Goal: Task Accomplishment & Management: Complete application form

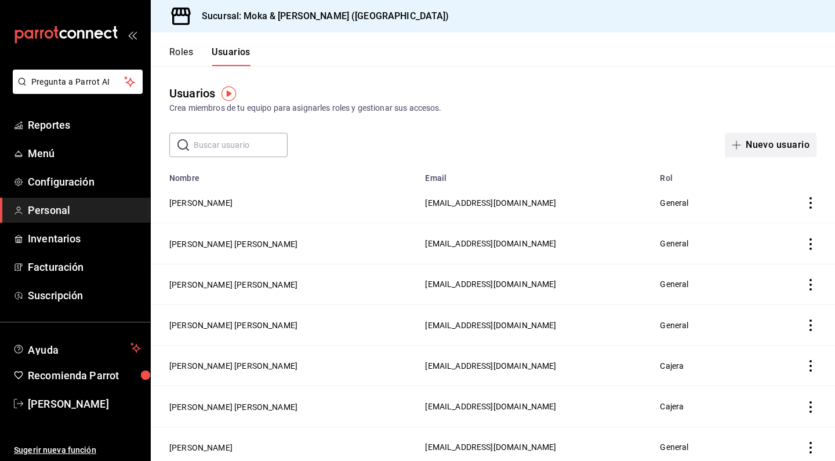
click at [755, 150] on button "Nuevo usuario" at bounding box center [771, 145] width 92 height 24
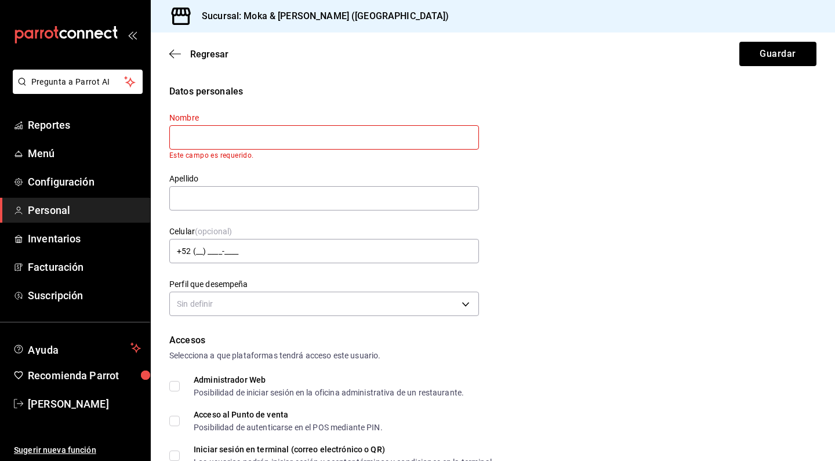
click at [222, 140] on input "text" at bounding box center [324, 137] width 310 height 24
paste input "[PERSON_NAME] Aquetzalli [PERSON_NAME]"
type input "[PERSON_NAME] Aquetzalli [PERSON_NAME]"
click at [194, 197] on input "text" at bounding box center [324, 198] width 310 height 24
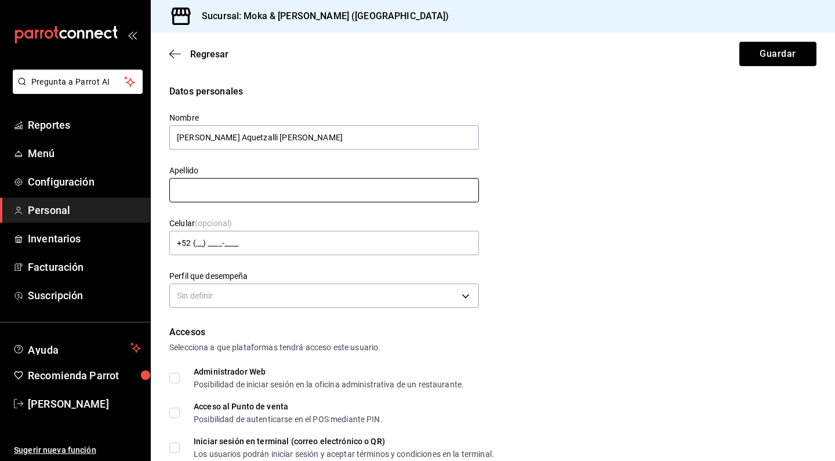
paste input "[PERSON_NAME] Aquetzalli [PERSON_NAME]"
type input "[PERSON_NAME] Aquetzalli [PERSON_NAME]"
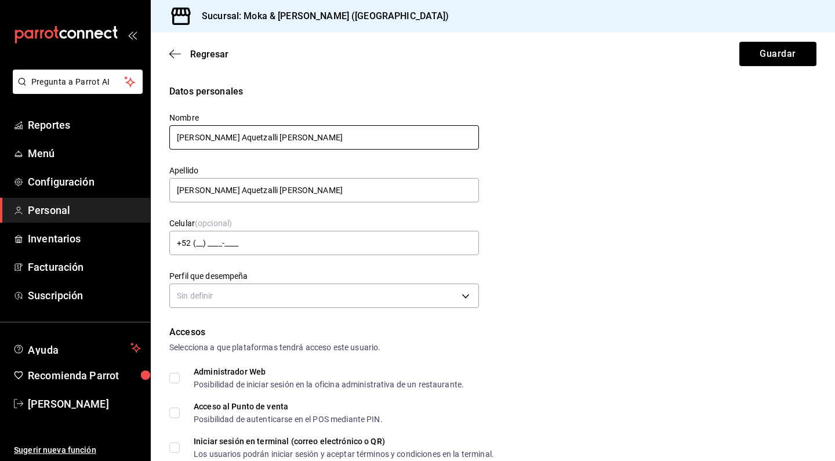
drag, startPoint x: 241, startPoint y: 137, endPoint x: 332, endPoint y: 141, distance: 90.5
click at [332, 141] on input "[PERSON_NAME] Aquetzalli [PERSON_NAME]" at bounding box center [324, 137] width 310 height 24
type input "[PERSON_NAME]"
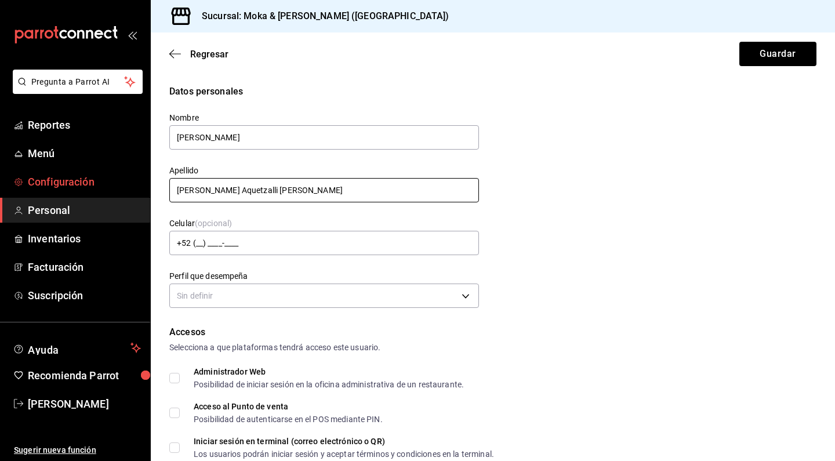
drag, startPoint x: 242, startPoint y: 189, endPoint x: 111, endPoint y: 188, distance: 131.6
click at [111, 188] on div "Pregunta a Parrot AI Reportes Menú Configuración Personal Inventarios Facturaci…" at bounding box center [417, 230] width 835 height 461
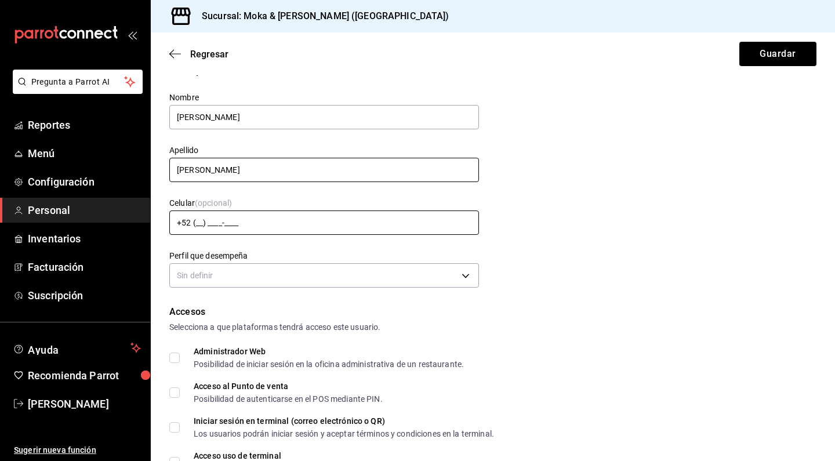
type input "[PERSON_NAME]"
click at [288, 215] on input "+52 (__) ____-____" at bounding box center [324, 222] width 310 height 24
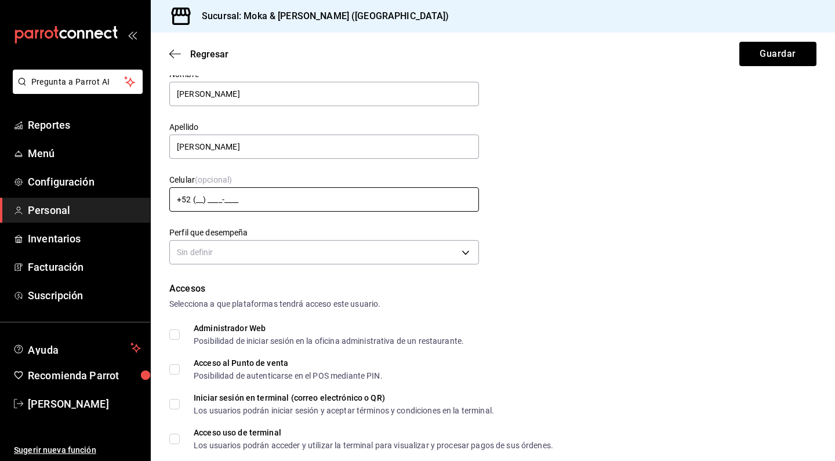
scroll to position [43, 0]
type input "[PHONE_NUMBER]"
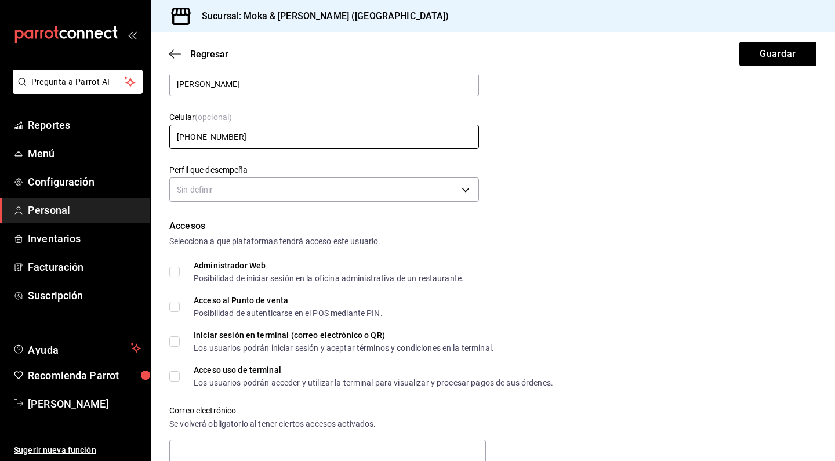
scroll to position [179, 0]
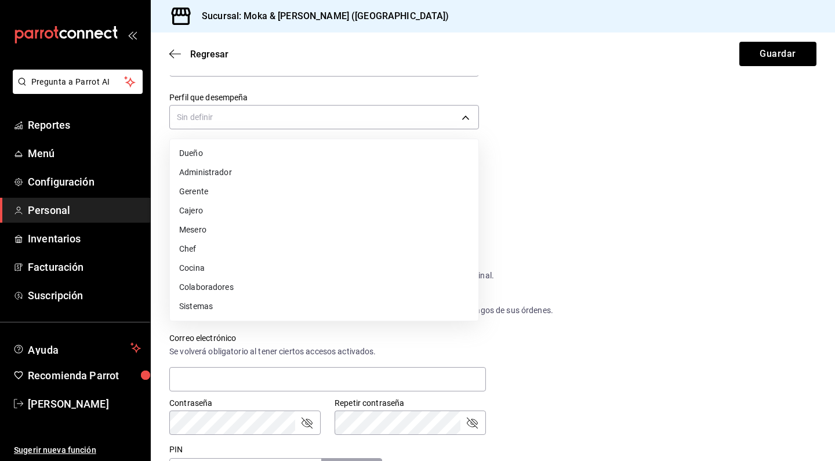
click at [242, 121] on body "Pregunta a Parrot AI Reportes Menú Configuración Personal Inventarios Facturaci…" at bounding box center [417, 230] width 835 height 461
click at [195, 232] on li "Mesero" at bounding box center [324, 229] width 308 height 19
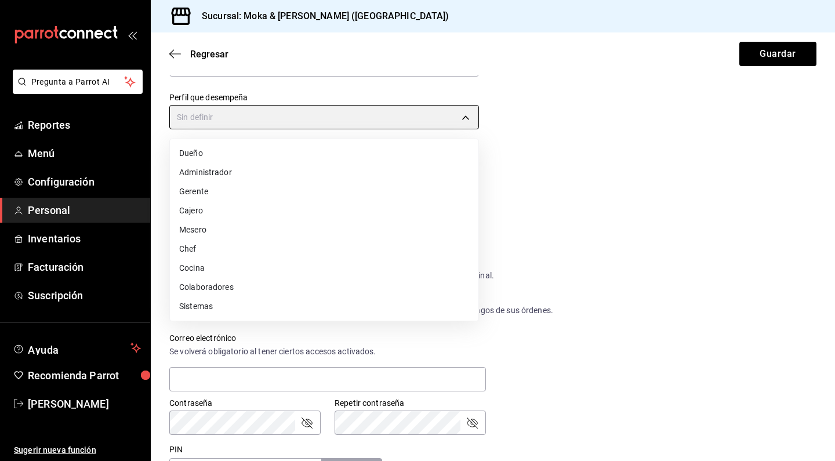
type input "WAITER"
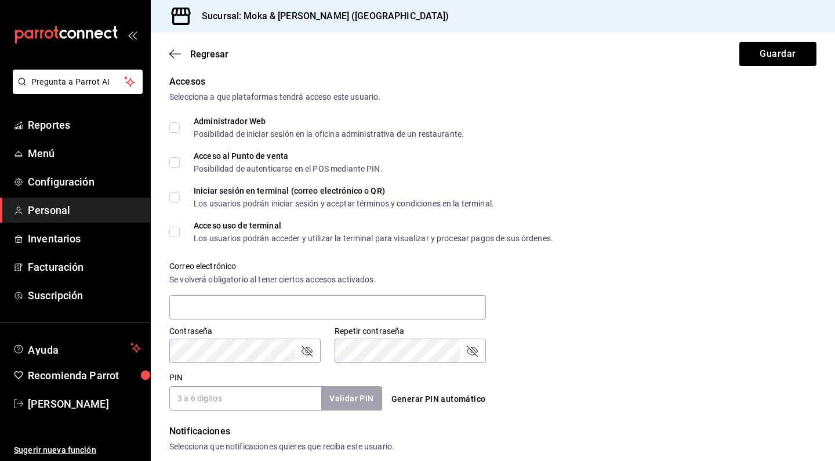
scroll to position [288, 0]
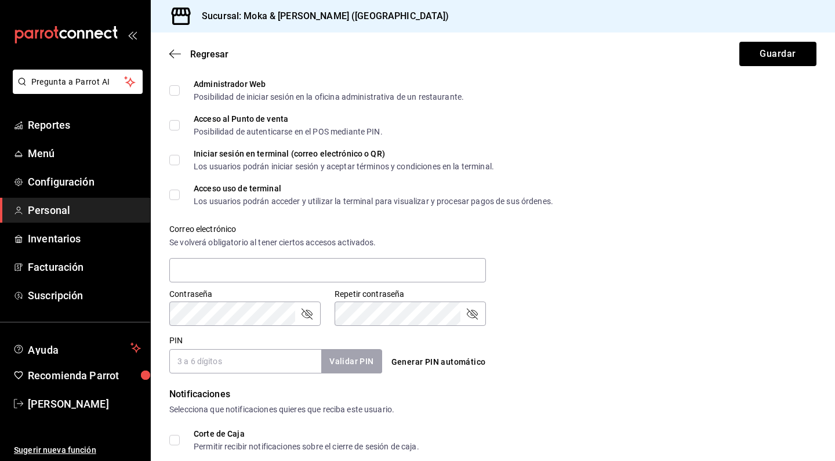
click at [213, 361] on input "PIN" at bounding box center [245, 361] width 152 height 24
type input "0111"
click at [352, 360] on button "Validar PIN" at bounding box center [350, 361] width 61 height 25
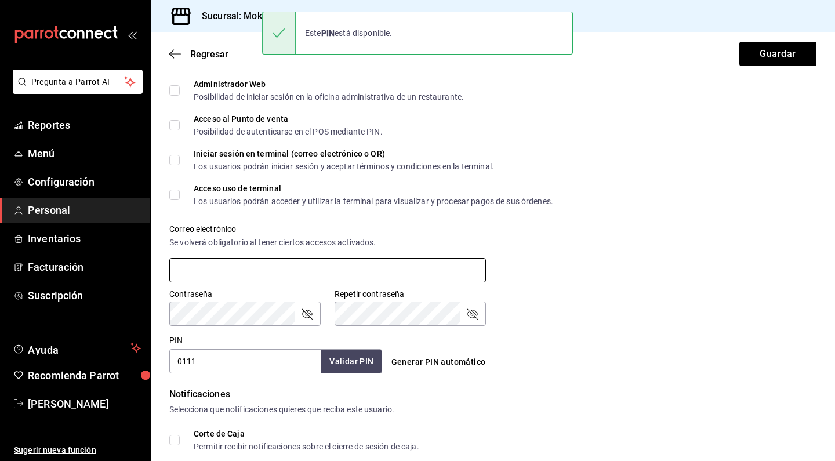
click at [250, 274] on input "text" at bounding box center [327, 270] width 317 height 24
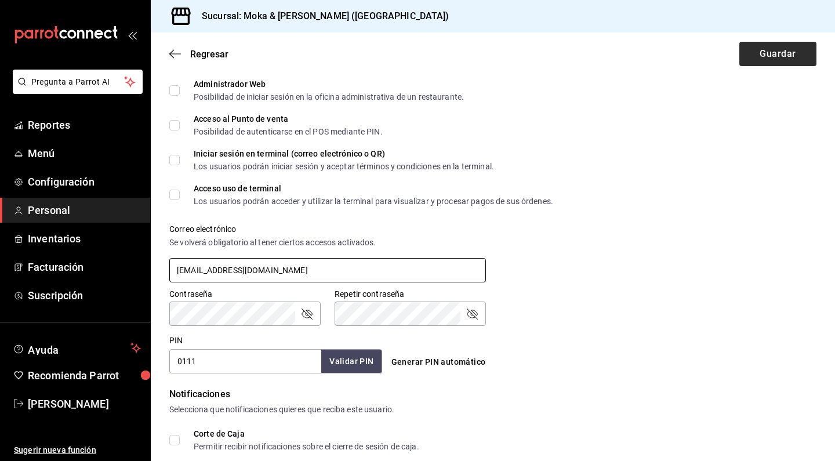
type input "[EMAIL_ADDRESS][DOMAIN_NAME]"
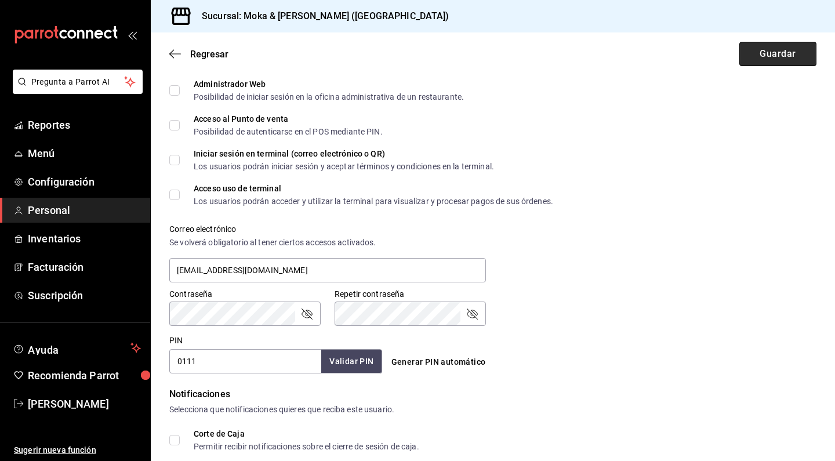
click at [772, 54] on button "Guardar" at bounding box center [777, 54] width 77 height 24
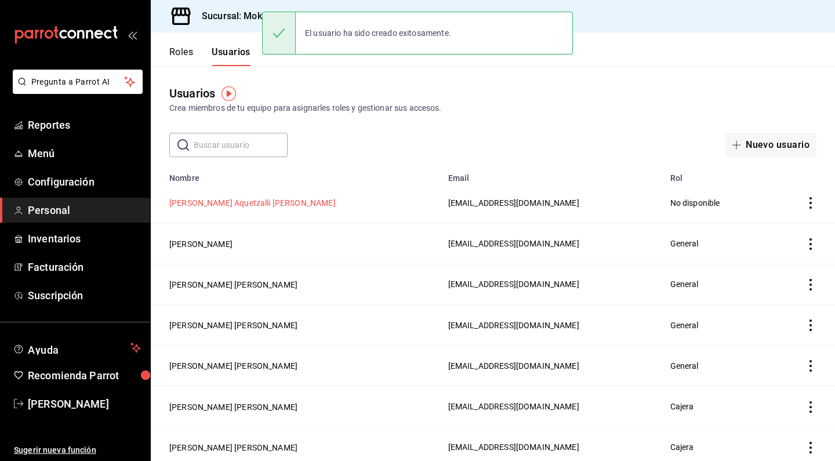
click at [249, 207] on button "[PERSON_NAME] Aquetzalli [PERSON_NAME]" at bounding box center [252, 203] width 166 height 12
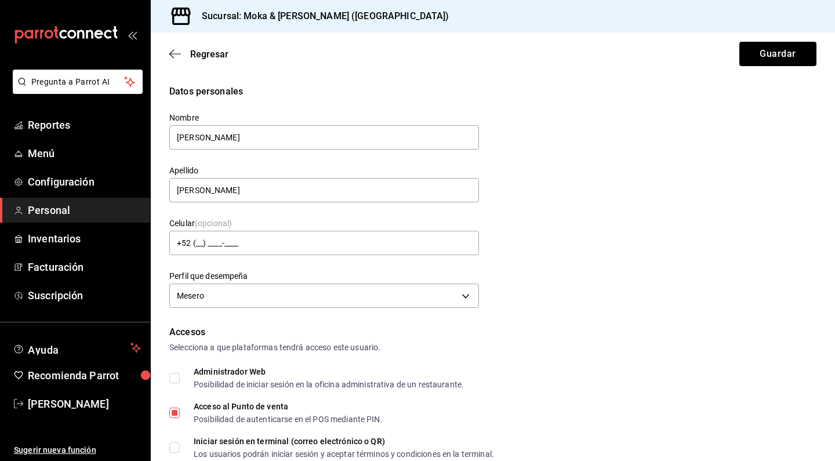
type input "[PHONE_NUMBER]"
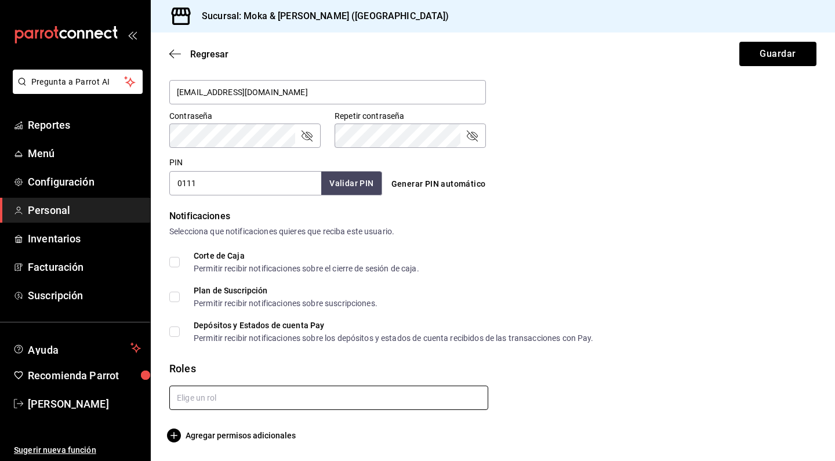
click at [224, 396] on input "text" at bounding box center [328, 398] width 319 height 24
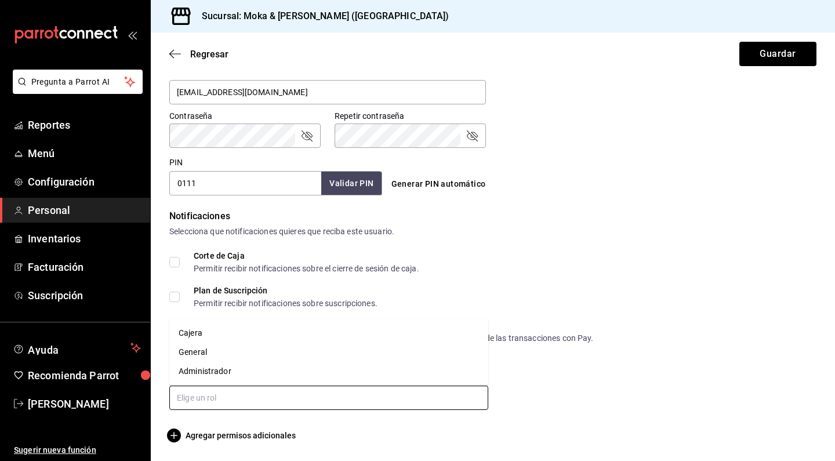
click at [216, 351] on li "General" at bounding box center [328, 352] width 319 height 19
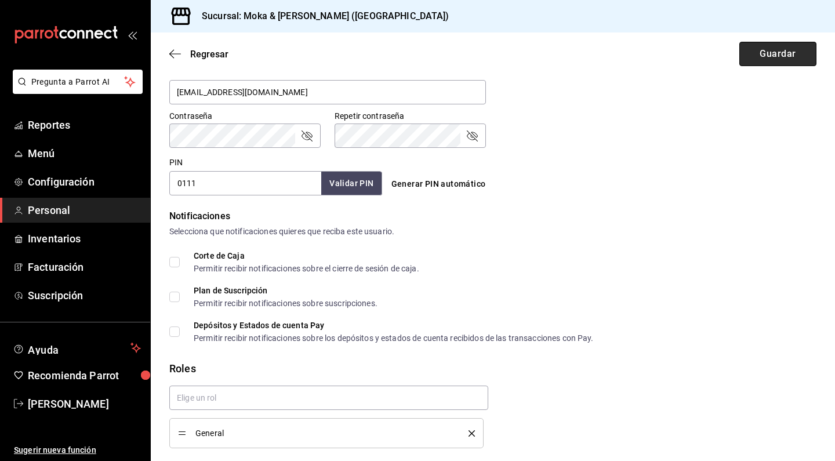
click at [774, 54] on button "Guardar" at bounding box center [777, 54] width 77 height 24
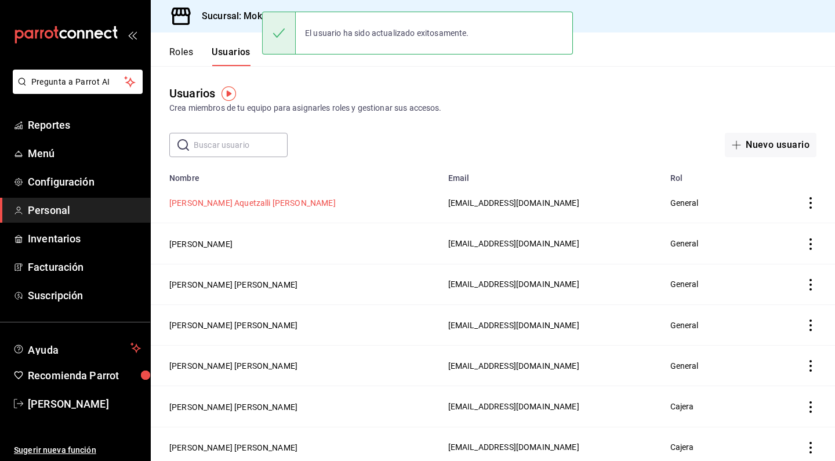
click at [255, 208] on button "[PERSON_NAME] Aquetzalli [PERSON_NAME]" at bounding box center [252, 203] width 166 height 12
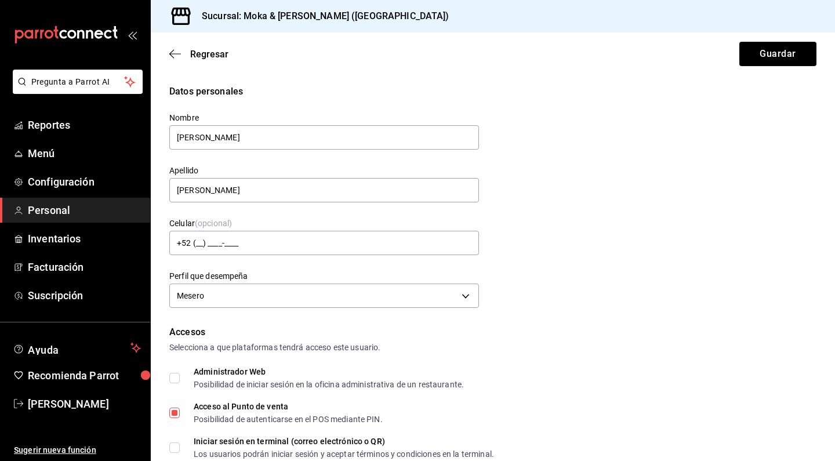
type input "[PHONE_NUMBER]"
click at [166, 54] on div "Regresar Guardar" at bounding box center [493, 53] width 684 height 43
click at [175, 54] on icon "button" at bounding box center [175, 53] width 12 height 1
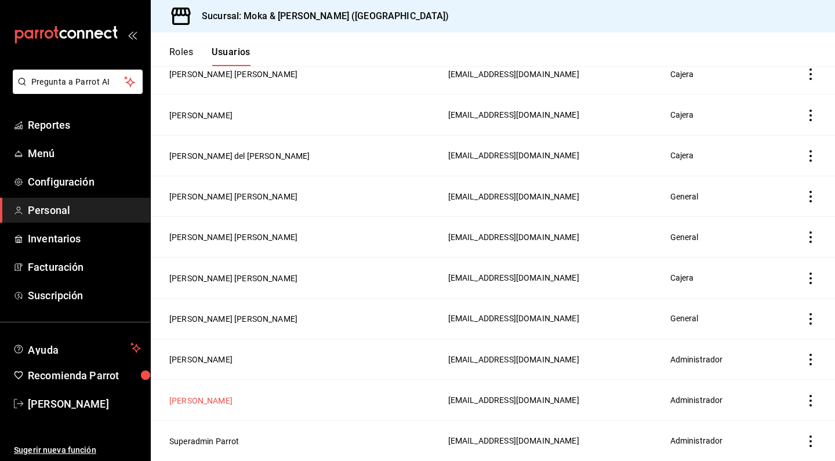
scroll to position [536, 0]
click at [195, 403] on button "[PERSON_NAME]" at bounding box center [200, 401] width 63 height 12
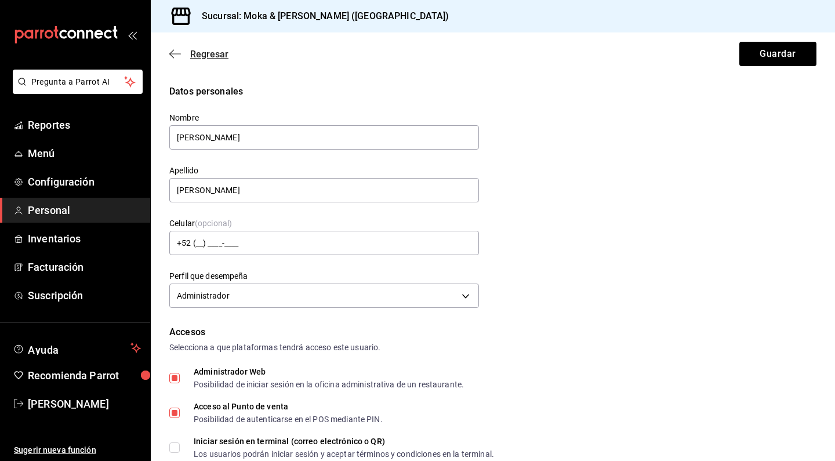
click at [172, 59] on icon "button" at bounding box center [175, 54] width 12 height 10
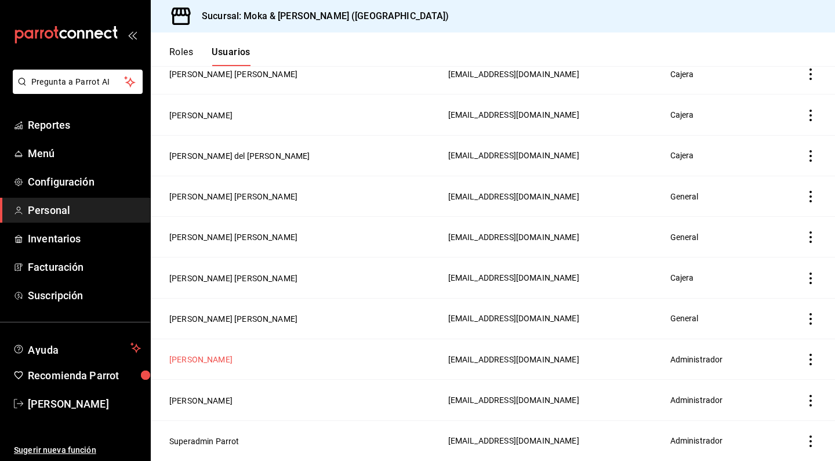
scroll to position [536, 0]
click at [217, 364] on button "[PERSON_NAME]" at bounding box center [200, 360] width 63 height 12
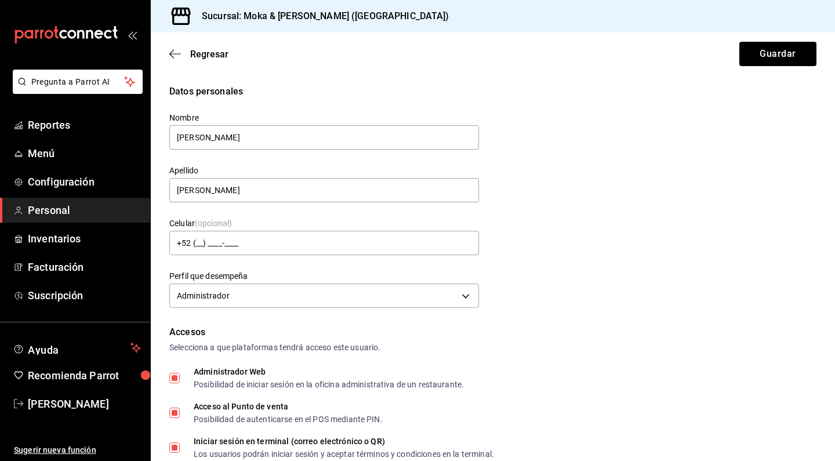
type input "[PHONE_NUMBER]"
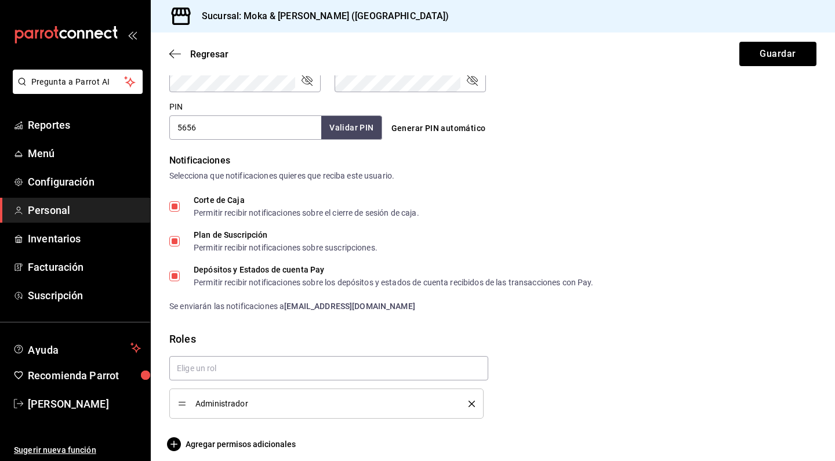
scroll to position [519, 0]
